Goal: Find specific page/section: Find specific page/section

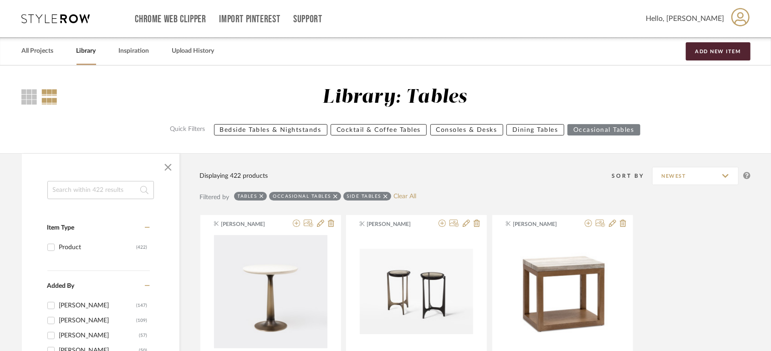
click at [76, 188] on input at bounding box center [100, 190] width 107 height 18
type input "sorin"
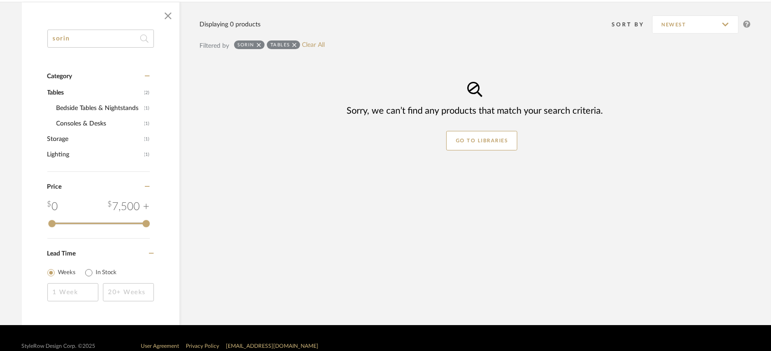
scroll to position [101, 0]
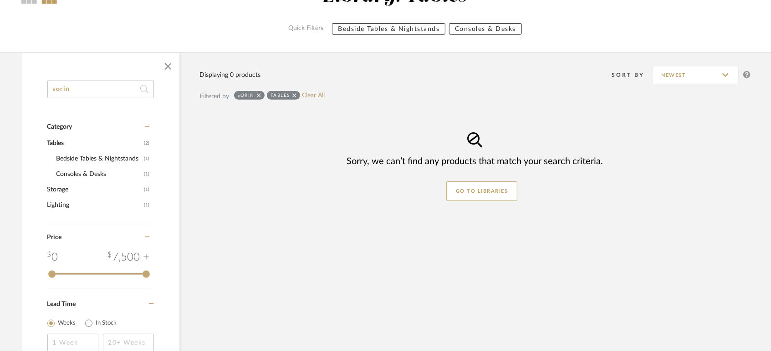
click at [293, 92] on icon at bounding box center [294, 95] width 4 height 6
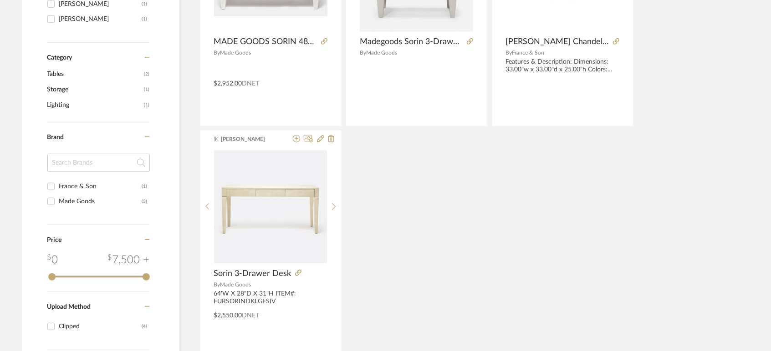
scroll to position [354, 0]
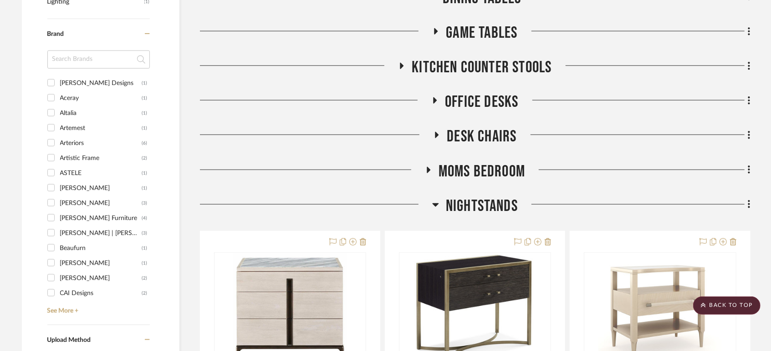
scroll to position [455, 0]
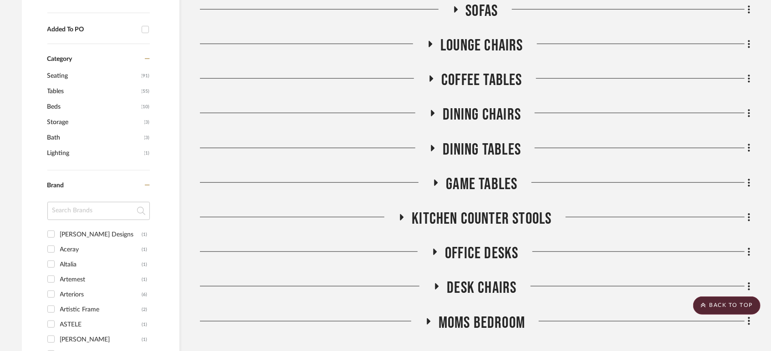
click at [489, 153] on span "Dining Tables" at bounding box center [482, 150] width 79 height 20
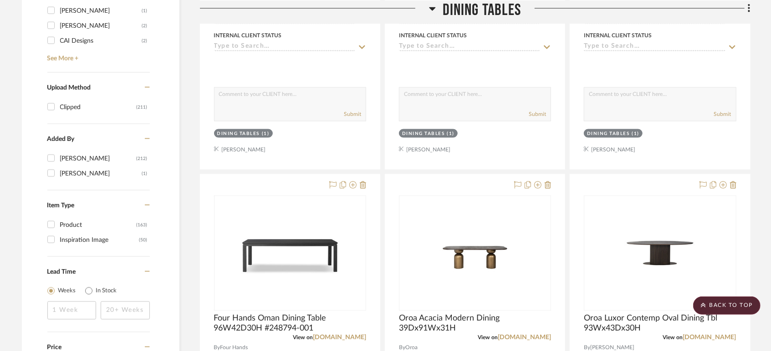
scroll to position [961, 0]
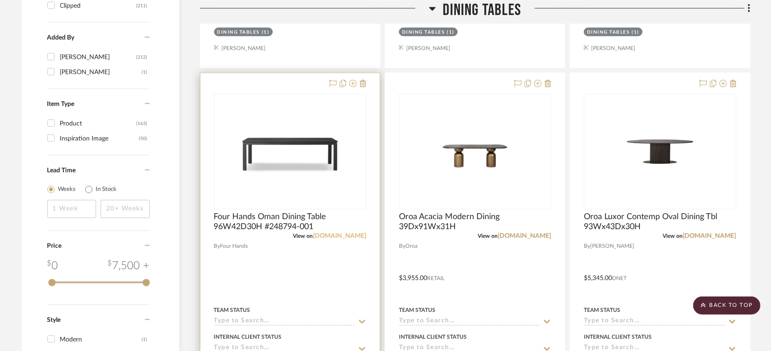
click at [338, 235] on link "fourhands.com" at bounding box center [339, 237] width 53 height 6
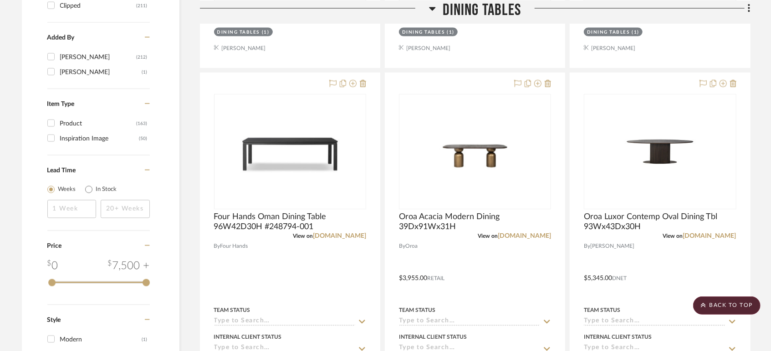
click at [495, 10] on span "Dining Tables" at bounding box center [482, 10] width 79 height 20
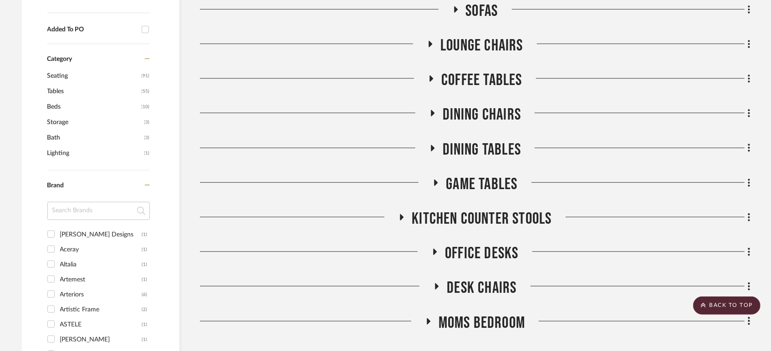
scroll to position [506, 0]
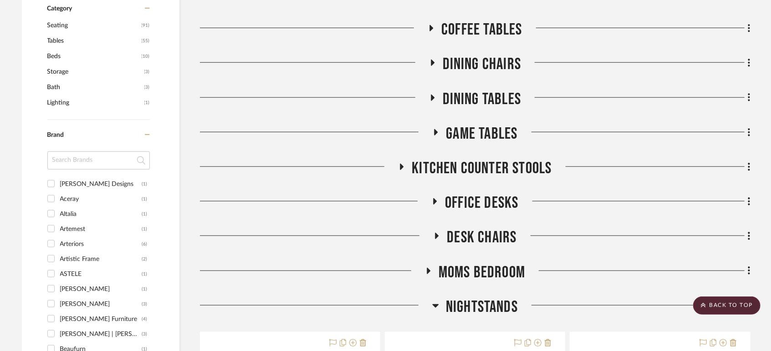
click at [498, 200] on span "Office Desks" at bounding box center [481, 203] width 73 height 20
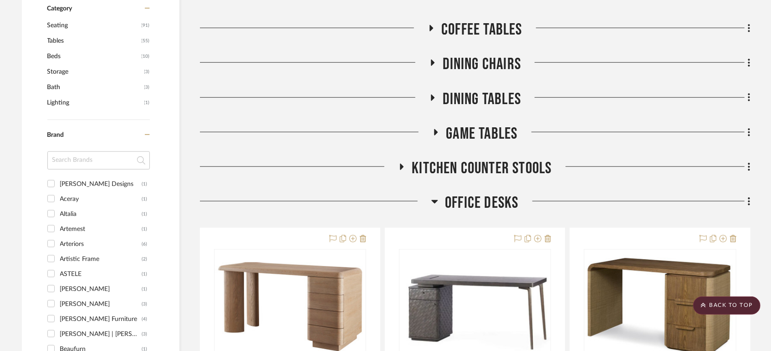
scroll to position [657, 0]
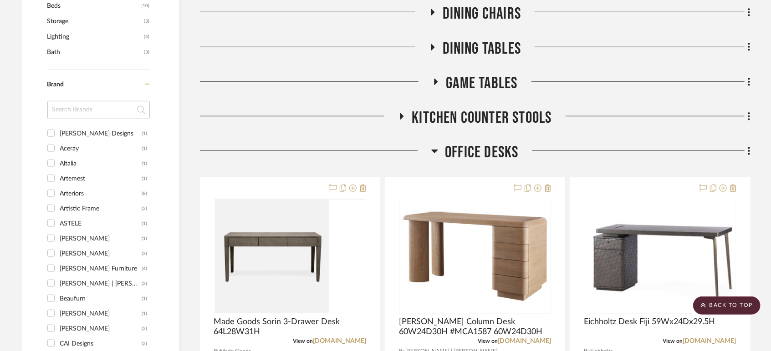
scroll to position [607, 0]
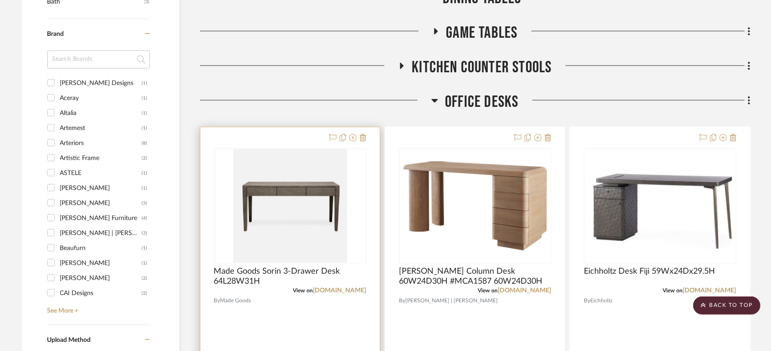
click at [349, 233] on div "0" at bounding box center [289, 206] width 151 height 115
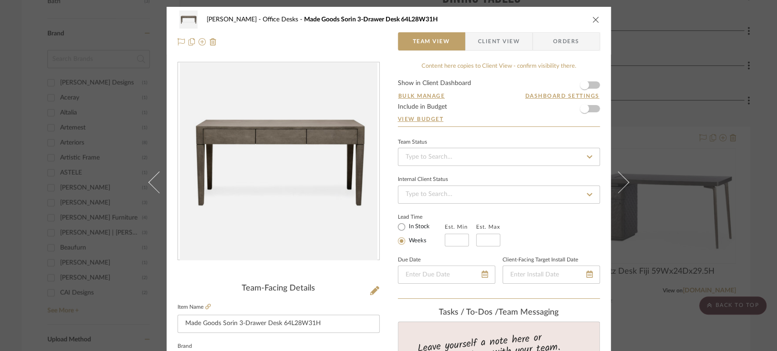
scroll to position [152, 0]
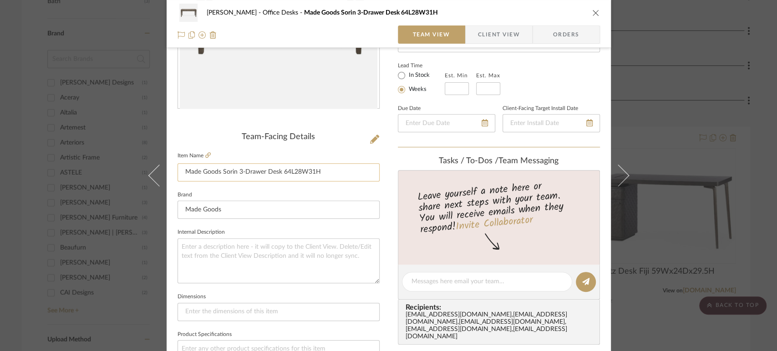
click at [327, 170] on input "Made Goods Sorin 3-Drawer Desk 64L28W31H" at bounding box center [279, 172] width 202 height 18
click at [592, 10] on icon "close" at bounding box center [595, 12] width 7 height 7
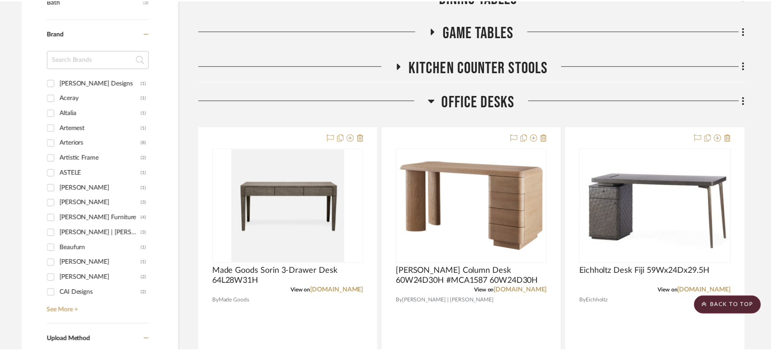
scroll to position [607, 0]
